Goal: Check status: Check status

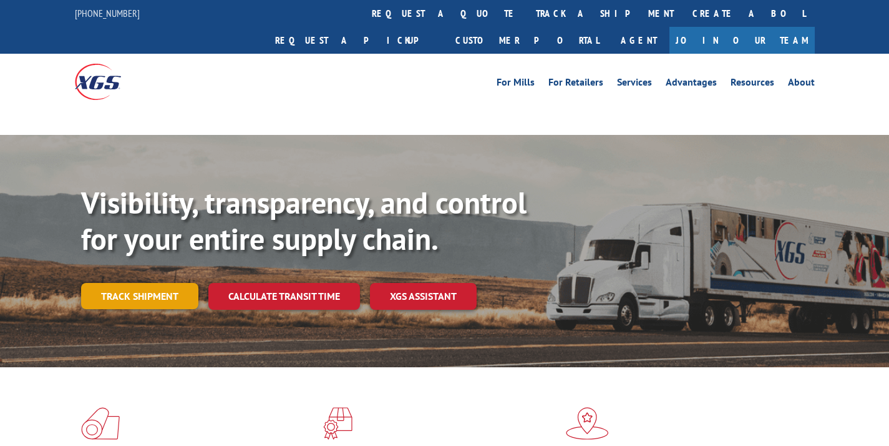
click at [180, 283] on link "Track shipment" at bounding box center [139, 296] width 117 height 26
click at [167, 283] on link "Track shipment" at bounding box center [139, 296] width 117 height 26
click at [168, 283] on link "Track shipment" at bounding box center [139, 296] width 117 height 26
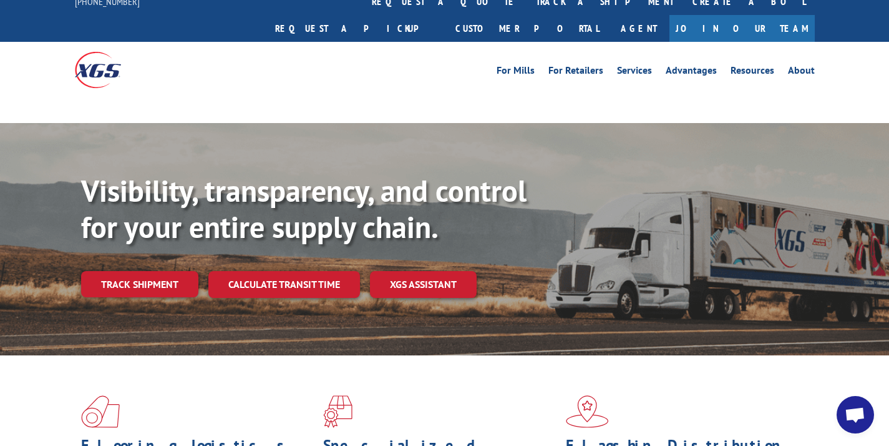
scroll to position [11, 0]
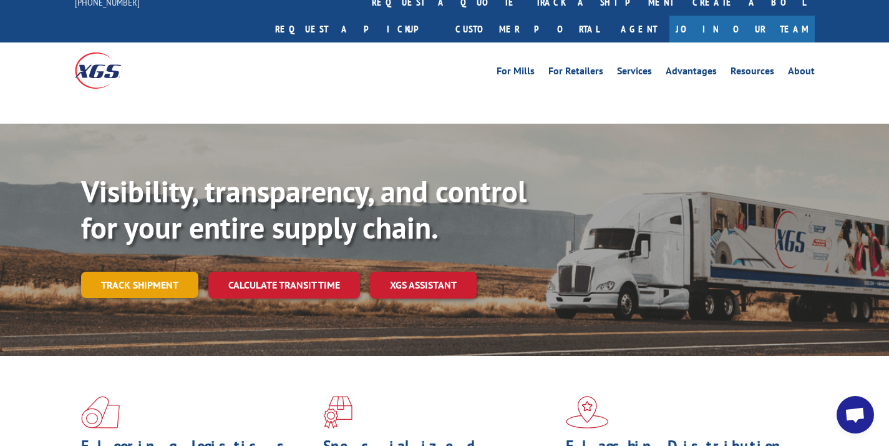
click at [175, 271] on link "Track shipment" at bounding box center [139, 284] width 117 height 26
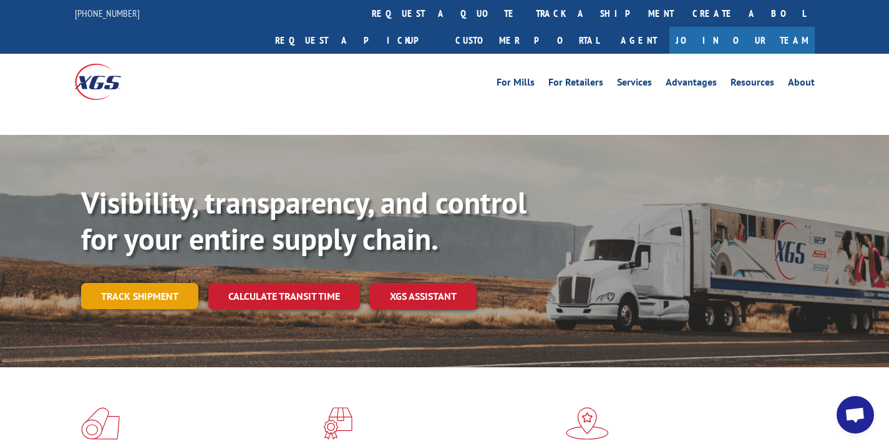
click at [160, 283] on link "Track shipment" at bounding box center [139, 296] width 117 height 26
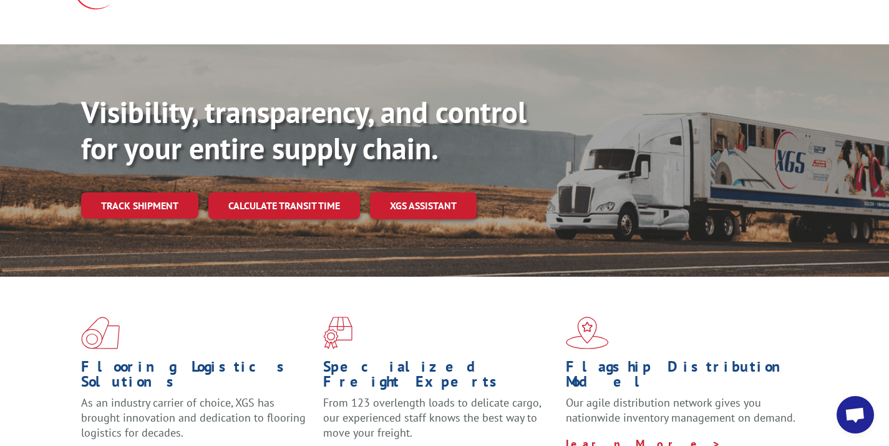
scroll to position [90, 0]
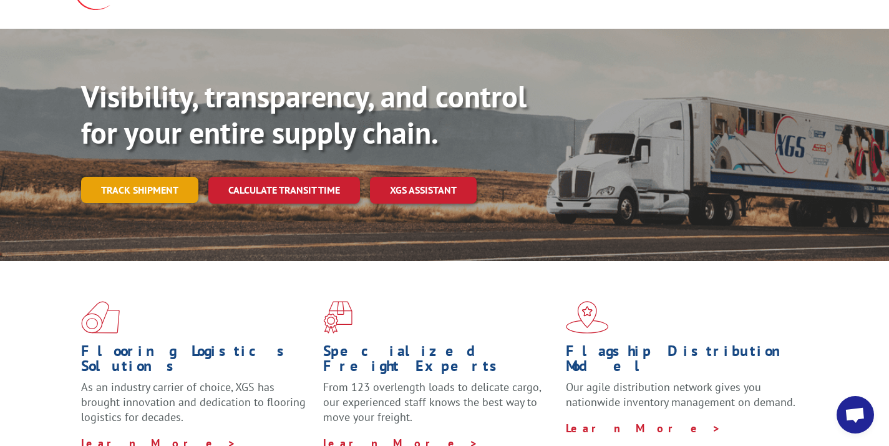
click at [185, 184] on div "Visibility, transparency, and control for your entire supply chain. Track shipm…" at bounding box center [485, 166] width 808 height 174
